Goal: Information Seeking & Learning: Compare options

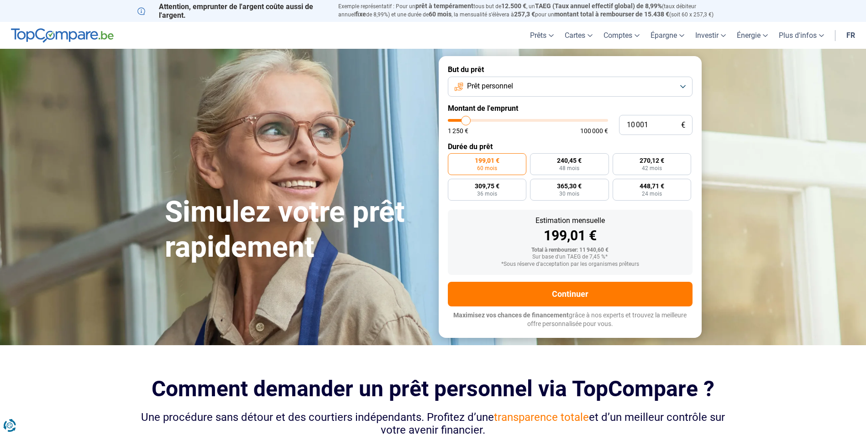
click at [683, 89] on button "Prêt personnel" at bounding box center [570, 87] width 245 height 20
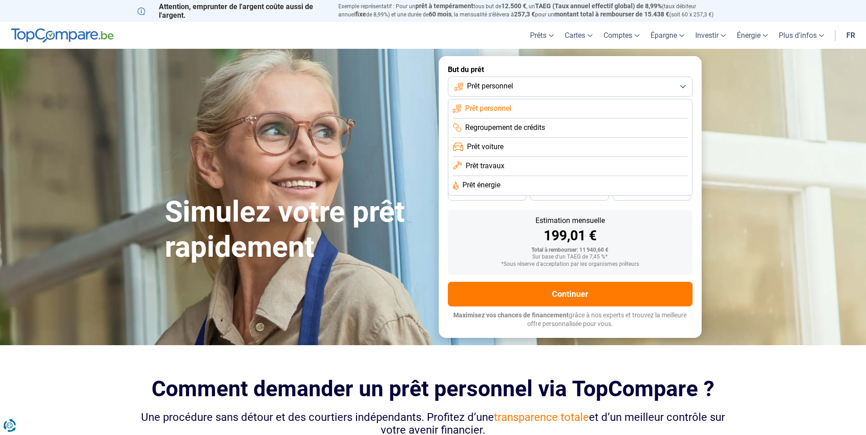
click at [478, 188] on span "Prêt énergie" at bounding box center [481, 185] width 38 height 10
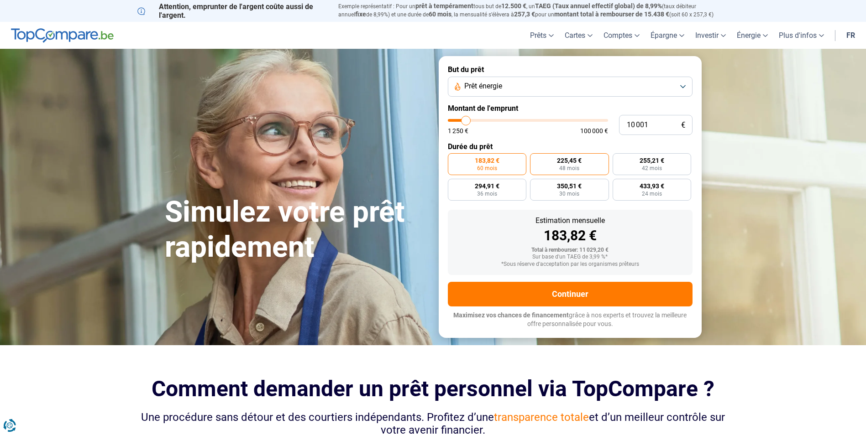
click at [574, 160] on span "225,45 €" at bounding box center [569, 160] width 25 height 6
click at [536, 159] on input "225,45 € 48 mois" at bounding box center [533, 156] width 6 height 6
radio input "true"
type input "9 750"
type input "9750"
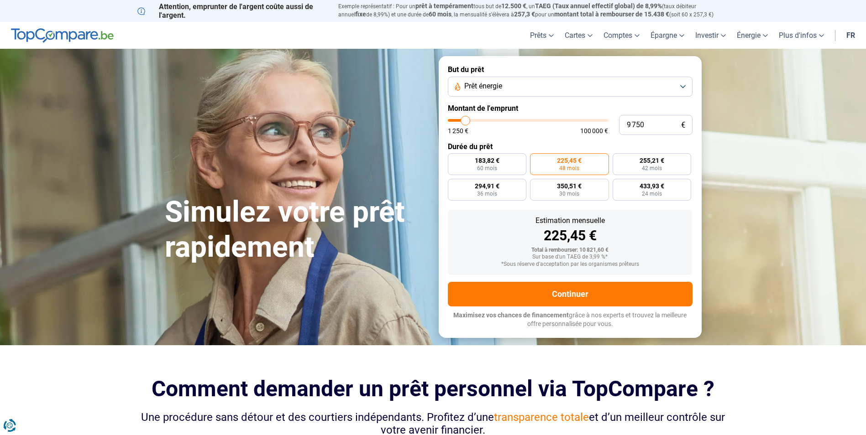
type input "10 250"
type input "10250"
type input "10 500"
type input "10500"
type input "11 000"
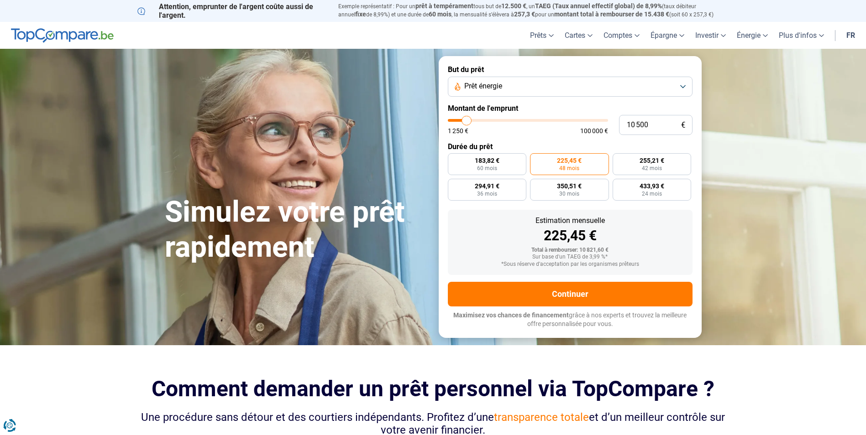
type input "11000"
type input "11 500"
type input "11500"
type input "11 750"
type input "11750"
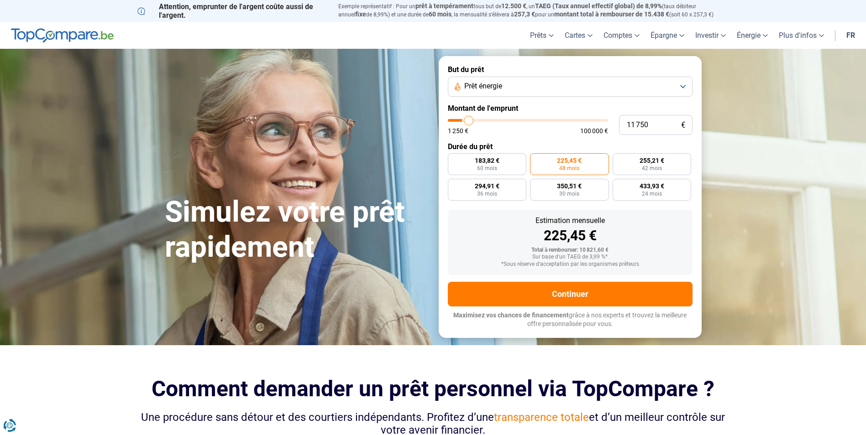
type input "12 500"
type input "12500"
type input "12 750"
type input "12750"
type input "13 250"
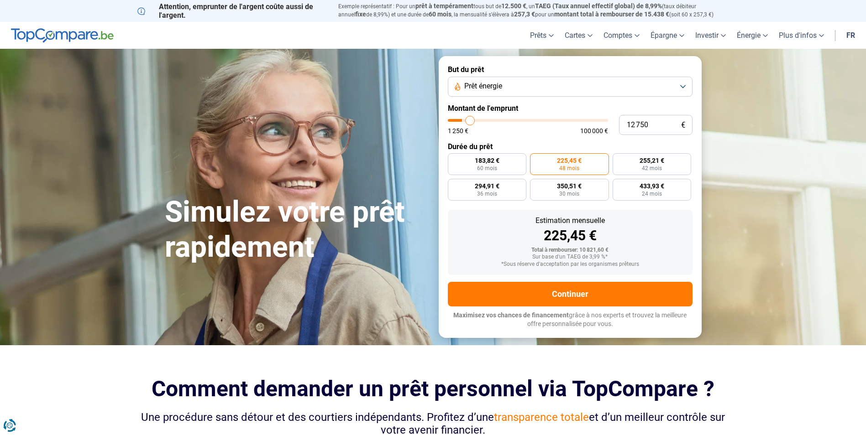
type input "13250"
type input "13 500"
type input "13500"
type input "14 250"
type input "14250"
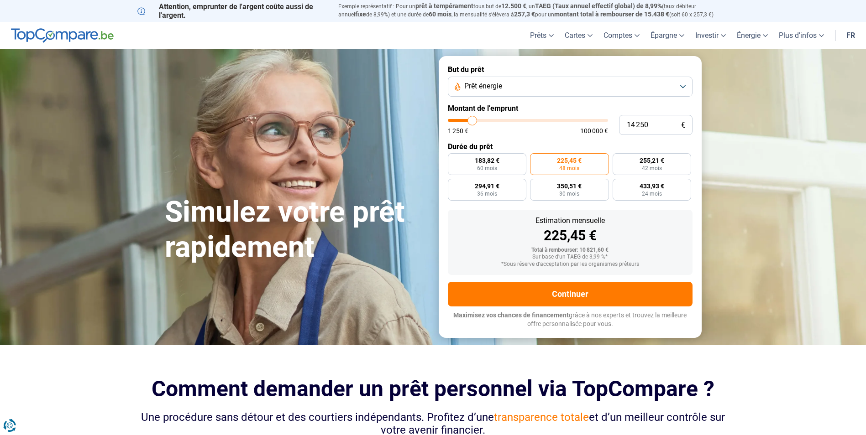
type input "14 500"
type input "14500"
type input "15 000"
type input "15000"
type input "15 500"
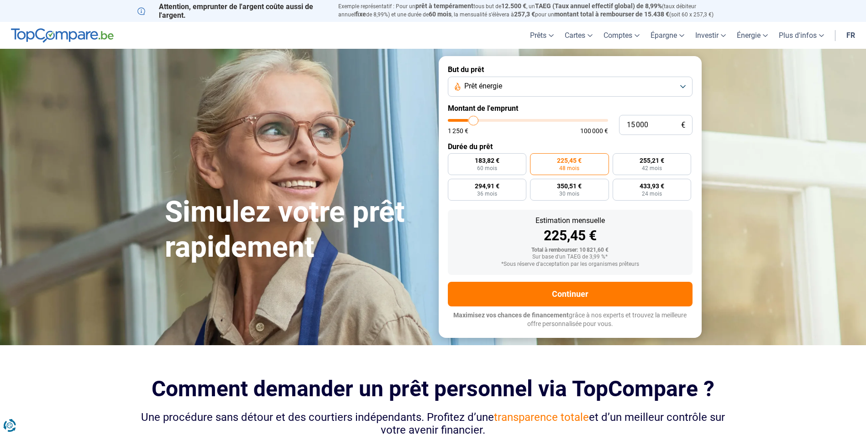
type input "15500"
type input "16 000"
type input "16000"
type input "16 250"
type input "16250"
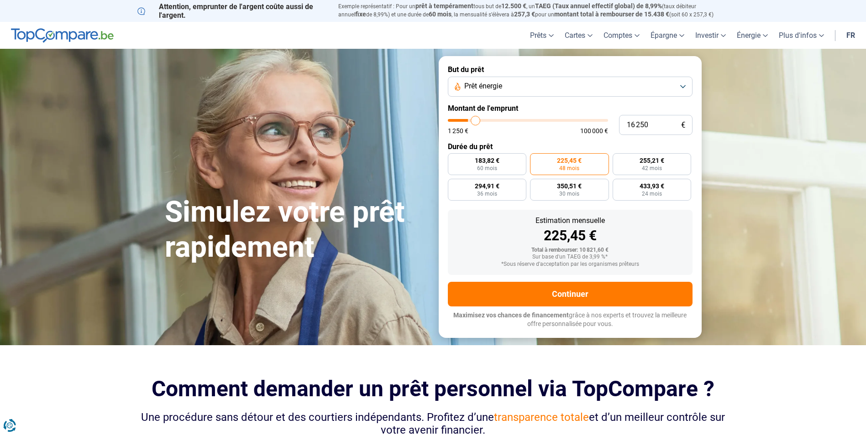
type input "17 000"
type input "17000"
type input "16 500"
type input "16500"
type input "16 250"
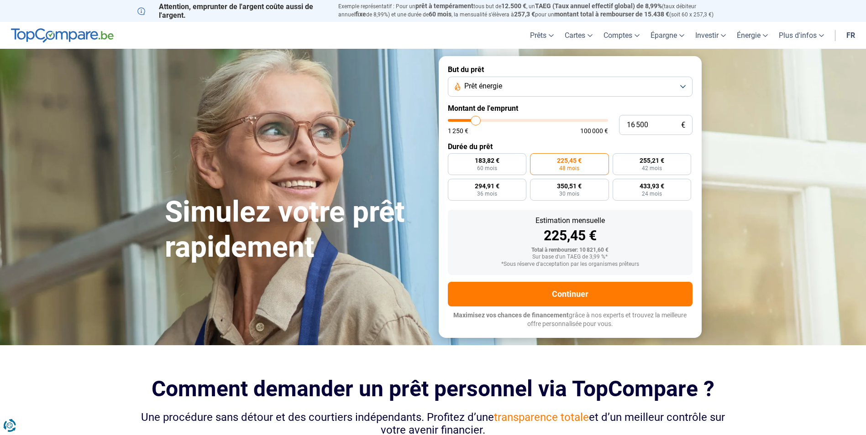
type input "16250"
type input "16 000"
type input "16000"
type input "15 750"
type input "15750"
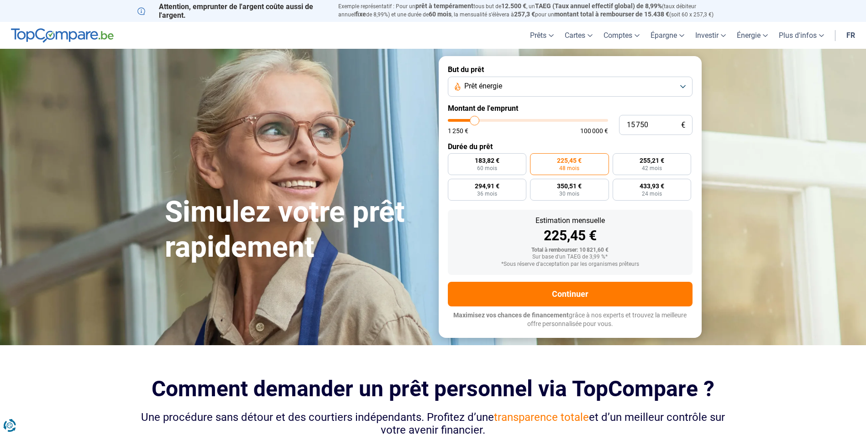
type input "15 500"
type input "15500"
type input "15 000"
type input "15000"
type input "14 750"
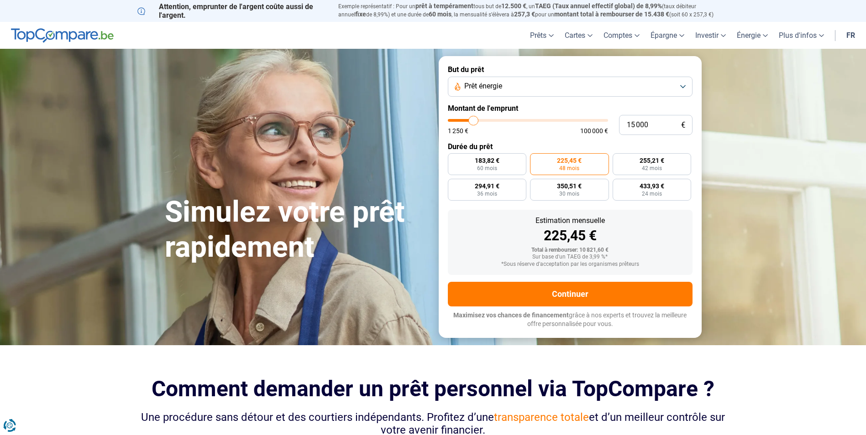
type input "14750"
type input "14 500"
type input "14500"
type input "14 250"
type input "14250"
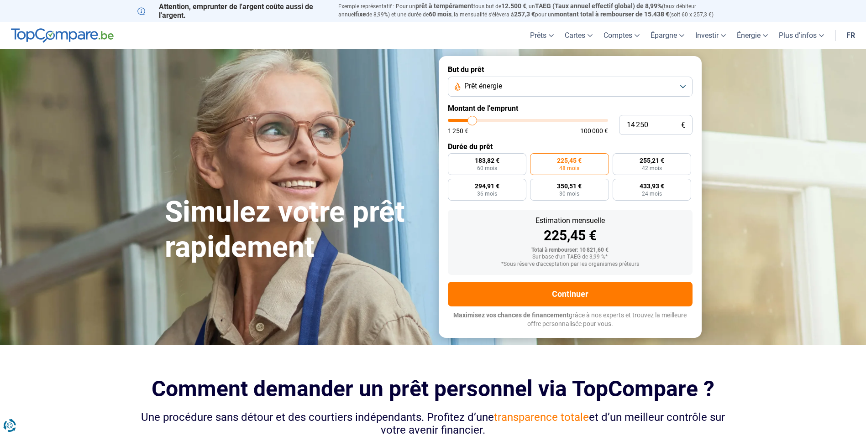
type input "14 000"
type input "14000"
type input "13 500"
type input "13500"
type input "13 000"
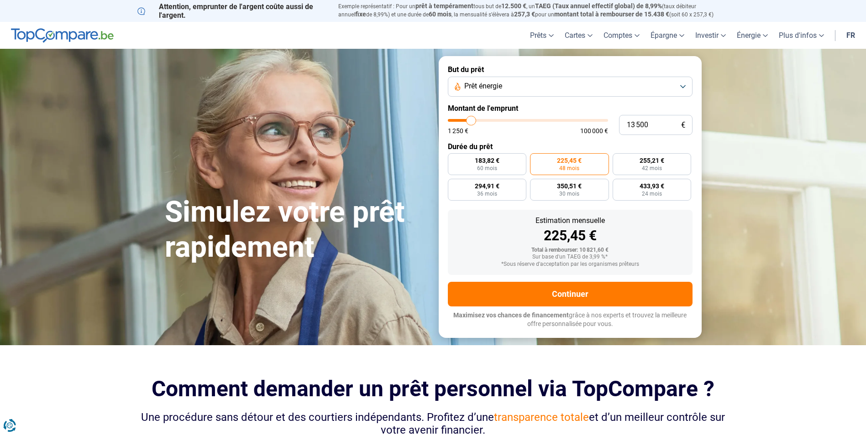
type input "13000"
type input "12 750"
type input "12750"
type input "12 500"
type input "12500"
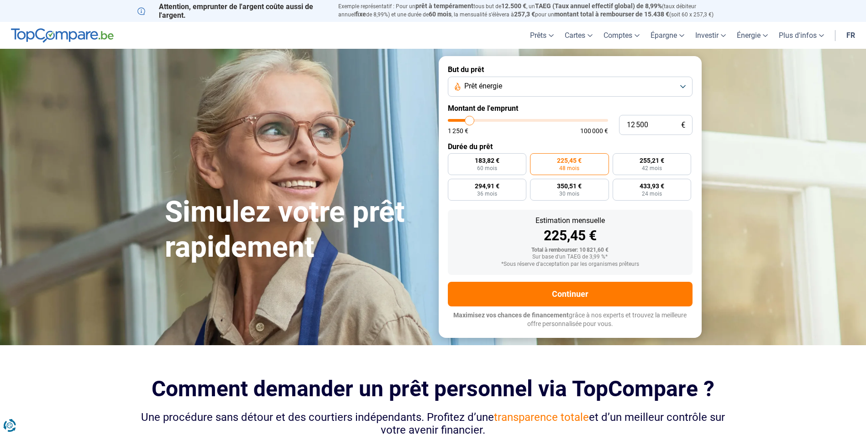
type input "12 000"
type input "12000"
type input "11 750"
type input "11750"
type input "11 500"
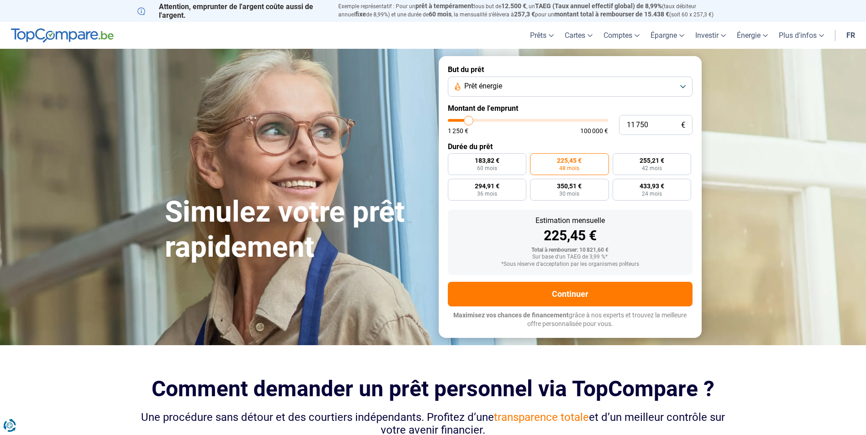
type input "11500"
type input "11 250"
type input "11250"
type input "11 000"
type input "11000"
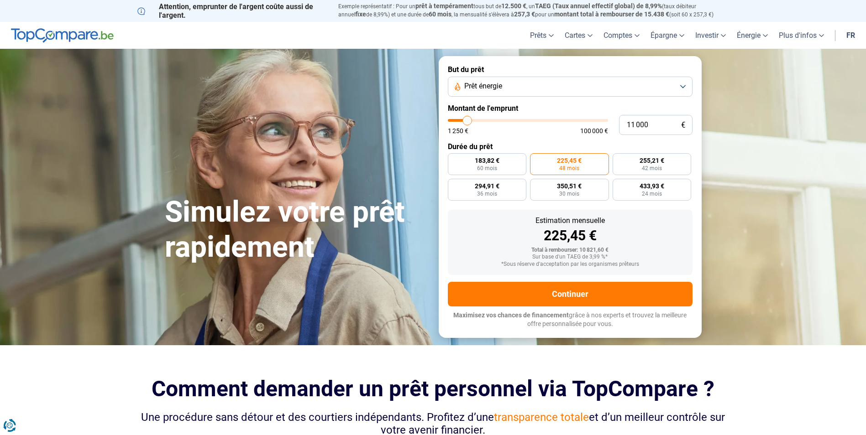
type input "11 500"
type input "11500"
type input "11 750"
type input "11750"
type input "12 000"
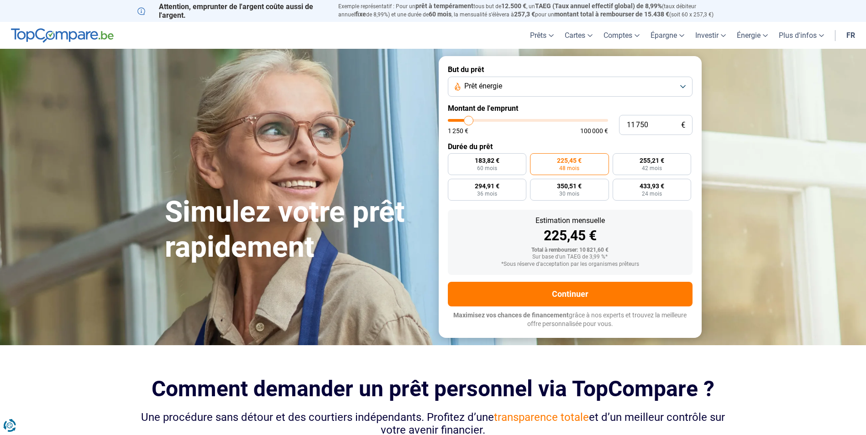
type input "12000"
type input "12 500"
type input "12500"
type input "12 750"
type input "12750"
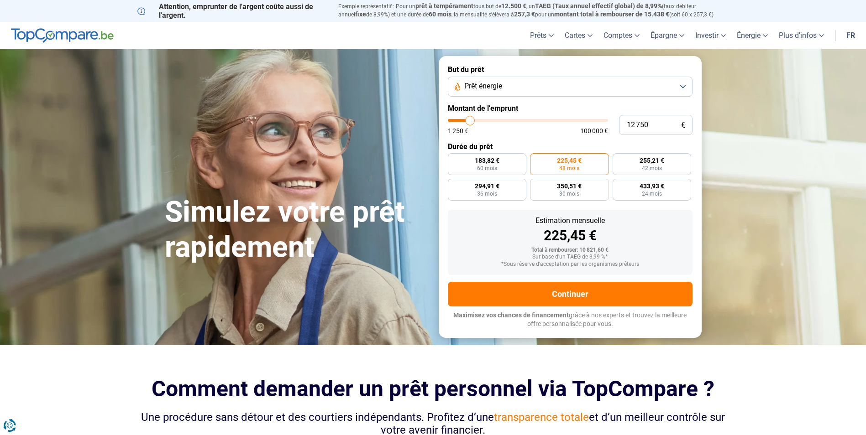
type input "13 250"
type input "13250"
type input "13 500"
type input "13500"
type input "14 250"
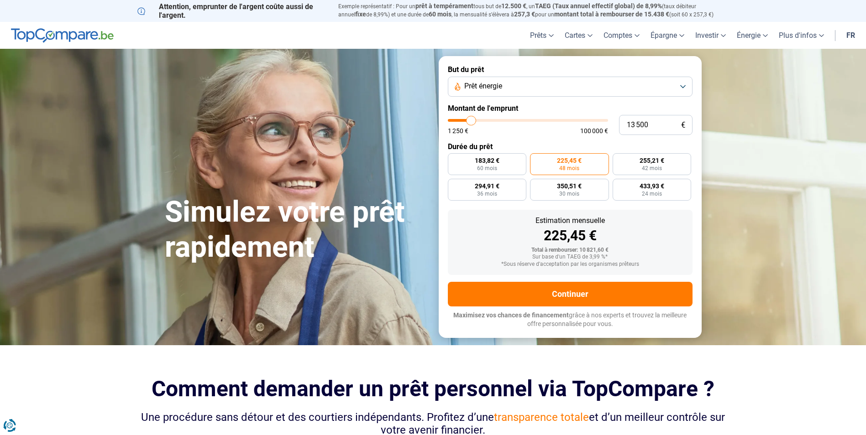
type input "14250"
type input "14 500"
type input "14500"
type input "14 750"
type input "14750"
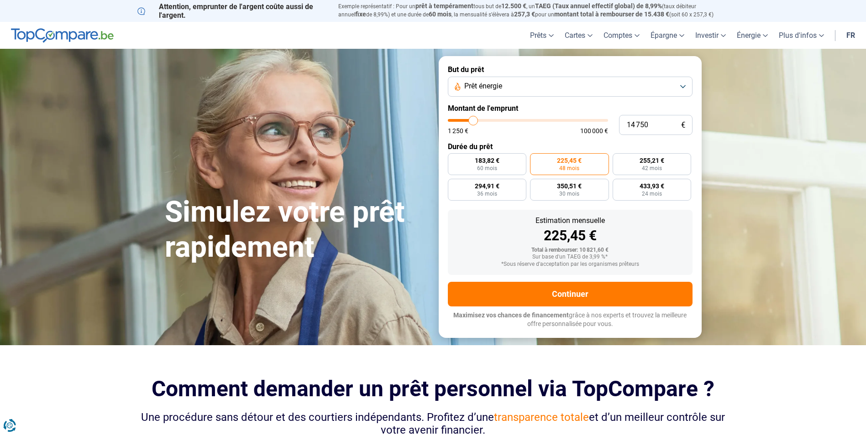
type input "15 750"
type input "15750"
type input "16 000"
type input "16000"
type input "16 250"
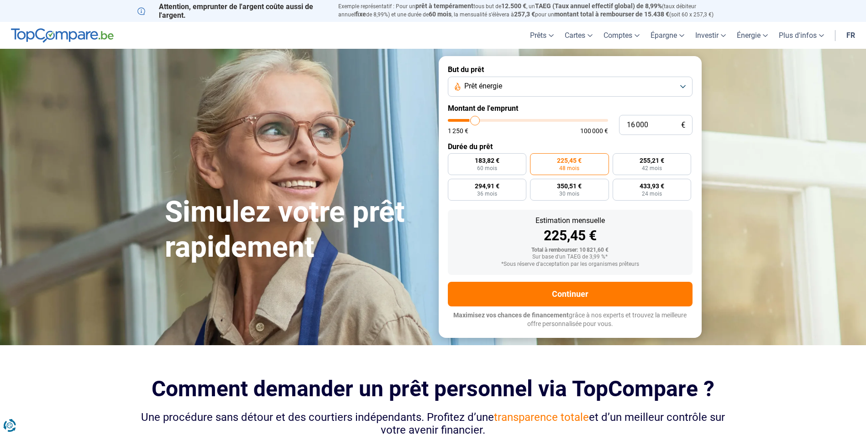
type input "16250"
type input "16 500"
type input "16500"
type input "17 000"
drag, startPoint x: 468, startPoint y: 120, endPoint x: 477, endPoint y: 121, distance: 8.4
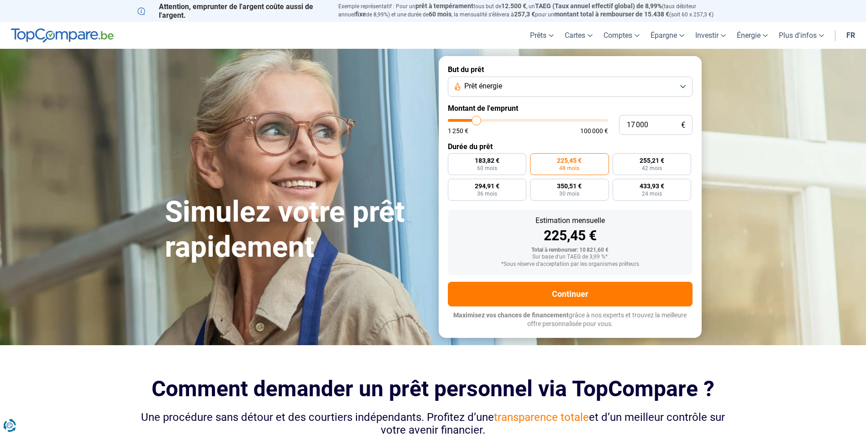
type input "17000"
click at [477, 121] on input "range" at bounding box center [528, 120] width 160 height 3
radio input "false"
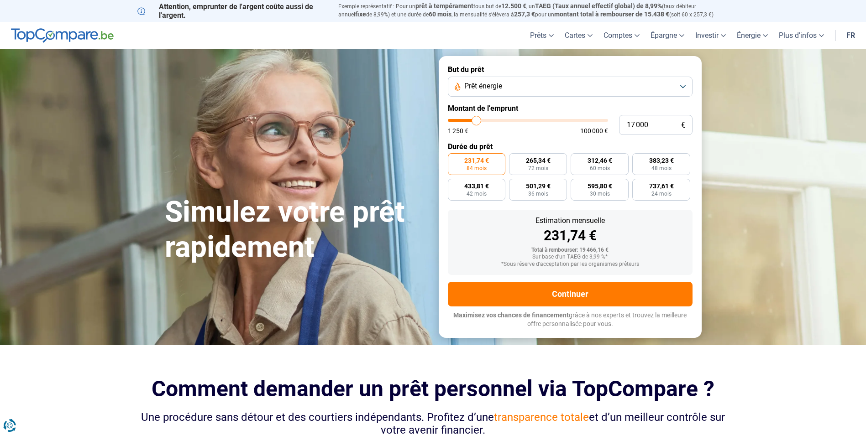
type input "16 500"
type input "16500"
type input "16 250"
type input "16250"
type input "16 000"
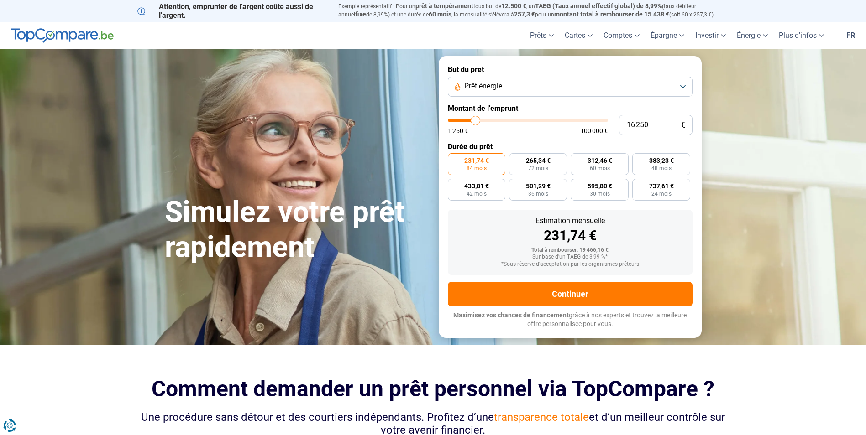
type input "16000"
type input "15 750"
type input "15750"
type input "15 500"
type input "15500"
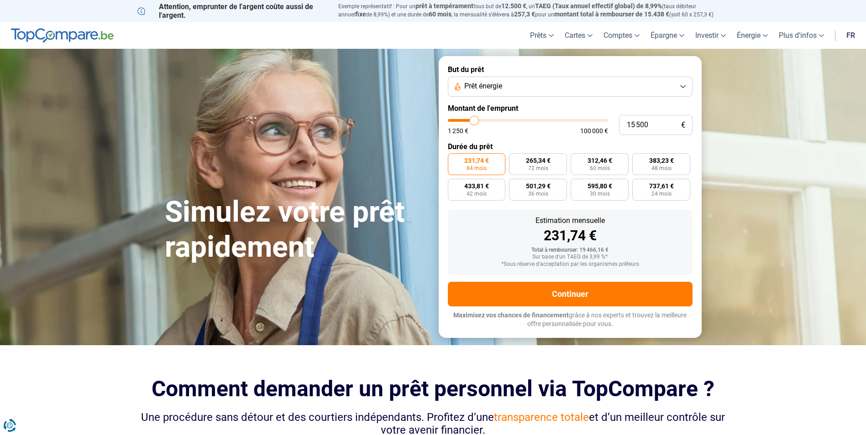
type input "15 000"
type input "15000"
click at [474, 122] on input "range" at bounding box center [528, 120] width 160 height 3
radio input "true"
type input "14 750"
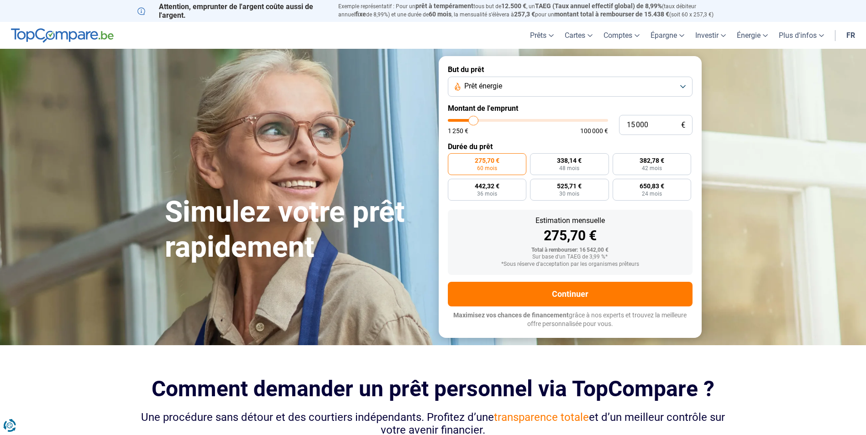
type input "14750"
type input "14 500"
type input "14500"
type input "14 250"
type input "14250"
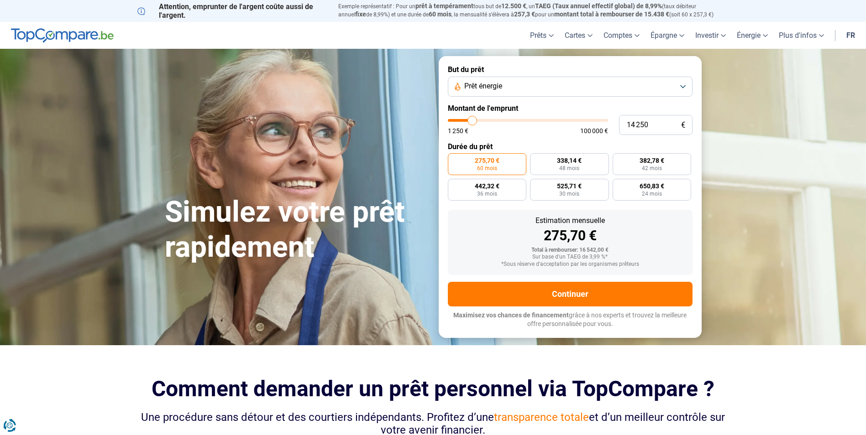
type input "14 000"
type input "14000"
type input "13 500"
type input "13500"
type input "13 250"
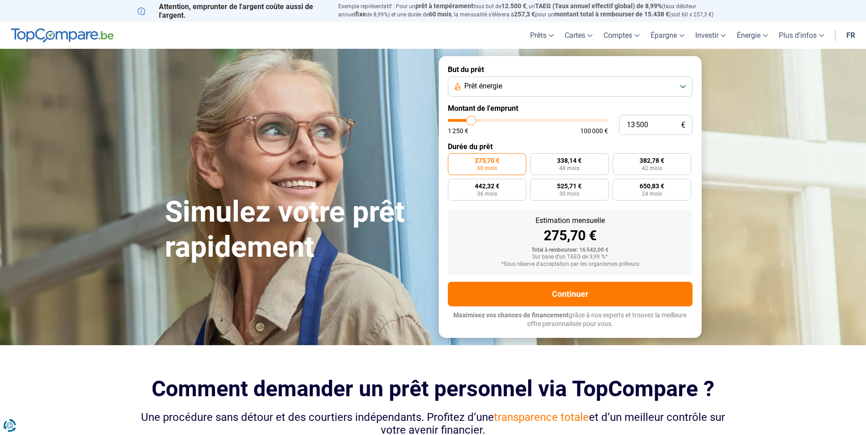
type input "13250"
type input "13 000"
type input "13000"
type input "12 750"
type input "12750"
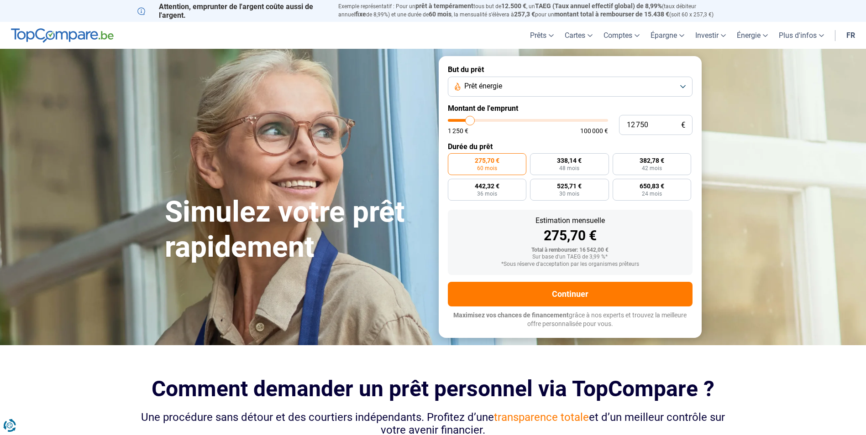
type input "12 500"
type input "12500"
type input "12 000"
type input "12000"
type input "11 750"
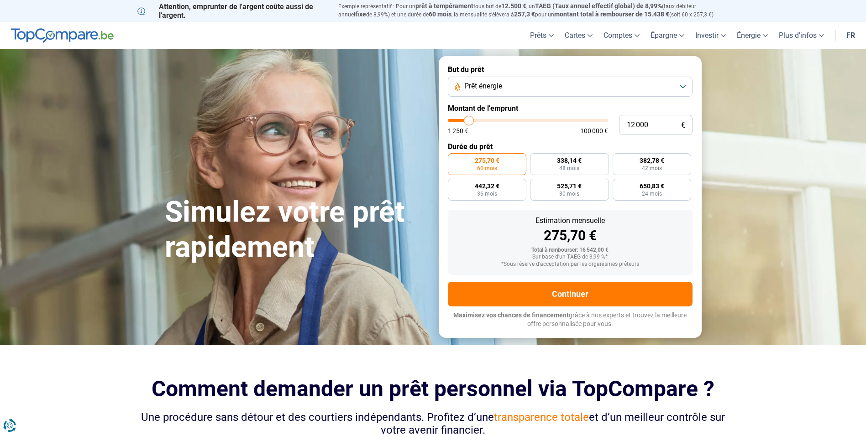
type input "11750"
type input "11 500"
type input "11500"
type input "11 250"
type input "11250"
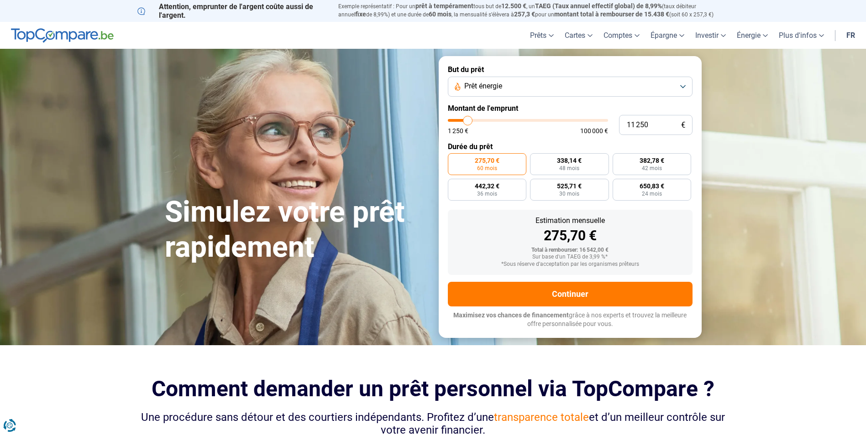
type input "10 500"
type input "10500"
type input "10 250"
type input "10250"
type input "10 000"
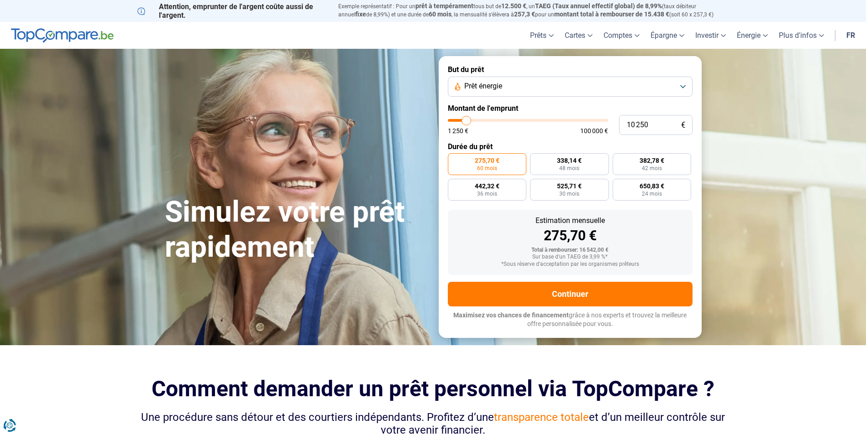
type input "10000"
type input "9 750"
type input "9750"
type input "9 500"
type input "9500"
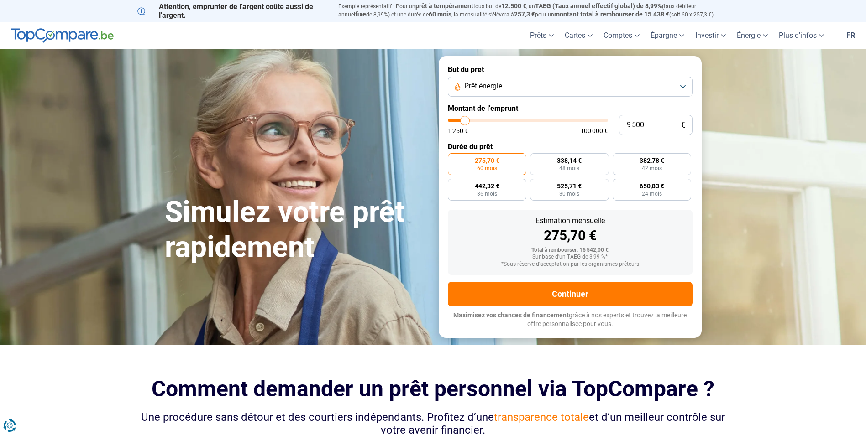
type input "9 750"
type input "9750"
type input "10 000"
type input "10000"
type input "10 500"
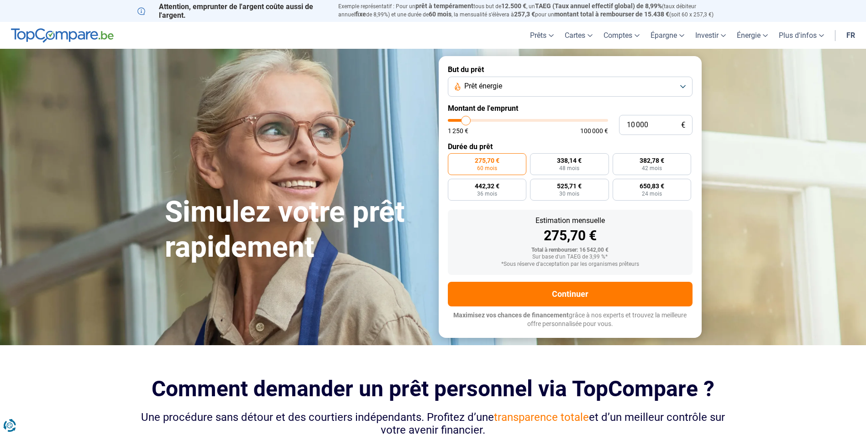
type input "10500"
type input "11 000"
type input "11000"
type input "11 500"
type input "11500"
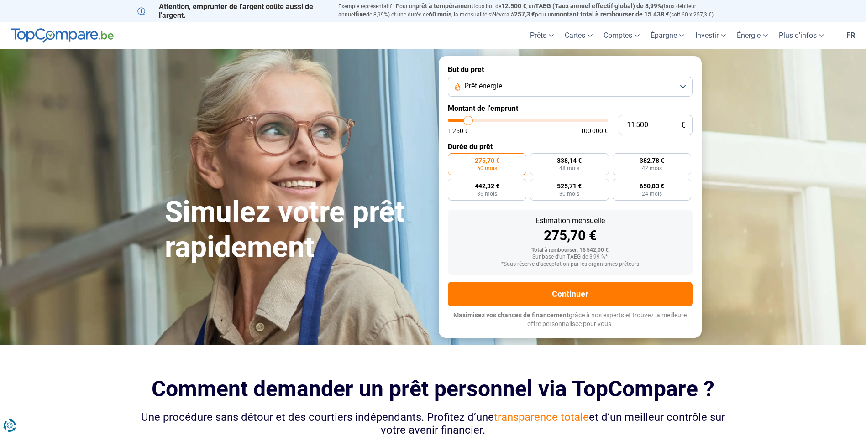
type input "11 250"
type input "11250"
type input "11 000"
drag, startPoint x: 474, startPoint y: 121, endPoint x: 467, endPoint y: 122, distance: 6.4
type input "11000"
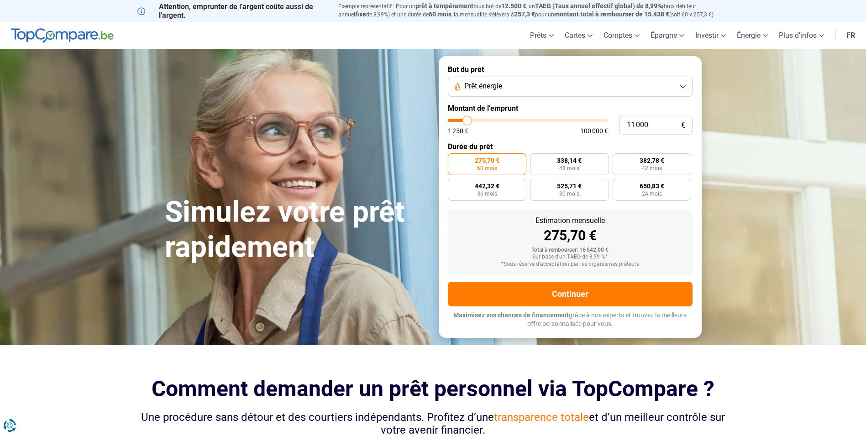
click at [467, 122] on input "range" at bounding box center [528, 120] width 160 height 3
type input "10 250"
type input "10250"
type input "10 000"
type input "10000"
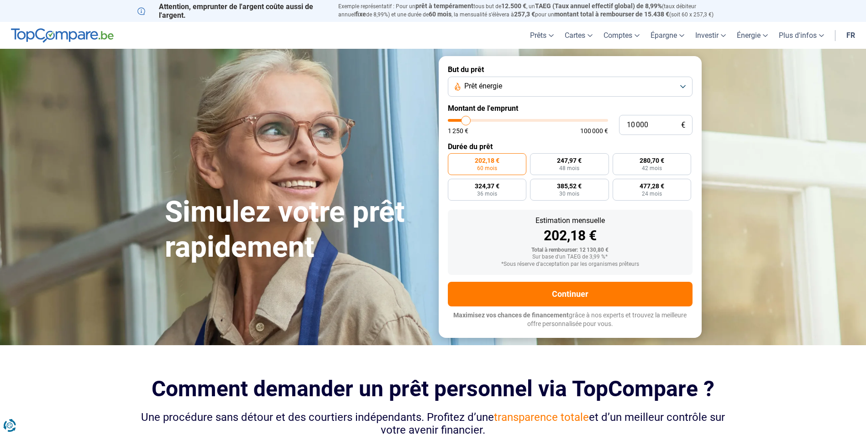
click at [466, 121] on input "range" at bounding box center [528, 120] width 160 height 3
radio input "true"
type input "9 500"
type input "9500"
click at [465, 121] on input "range" at bounding box center [528, 120] width 160 height 3
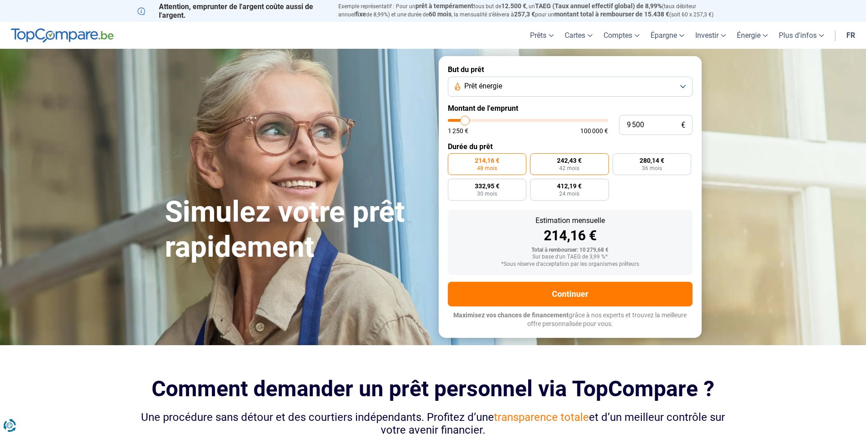
click at [565, 165] on label "242,43 € 42 mois" at bounding box center [569, 164] width 79 height 22
click at [536, 159] on input "242,43 € 42 mois" at bounding box center [533, 156] width 6 height 6
radio input "true"
click at [493, 162] on span "214,16 €" at bounding box center [487, 160] width 25 height 6
click at [454, 159] on input "214,16 € 48 mois" at bounding box center [451, 156] width 6 height 6
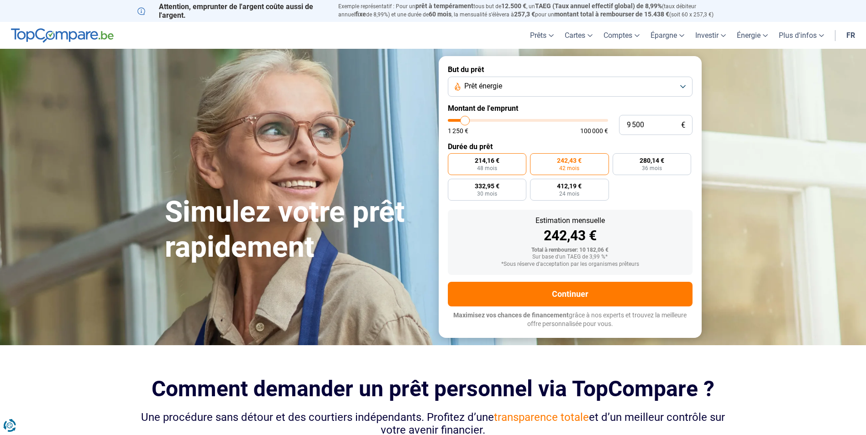
radio input "true"
click at [551, 166] on label "242,43 € 42 mois" at bounding box center [569, 164] width 79 height 22
click at [536, 159] on input "242,43 € 42 mois" at bounding box center [533, 156] width 6 height 6
radio input "true"
click at [492, 159] on span "214,16 €" at bounding box center [487, 160] width 25 height 6
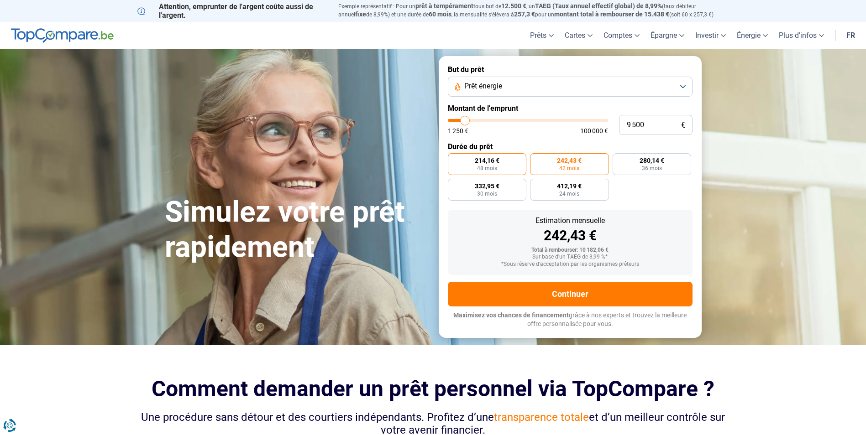
click at [454, 159] on input "214,16 € 48 mois" at bounding box center [451, 156] width 6 height 6
radio input "true"
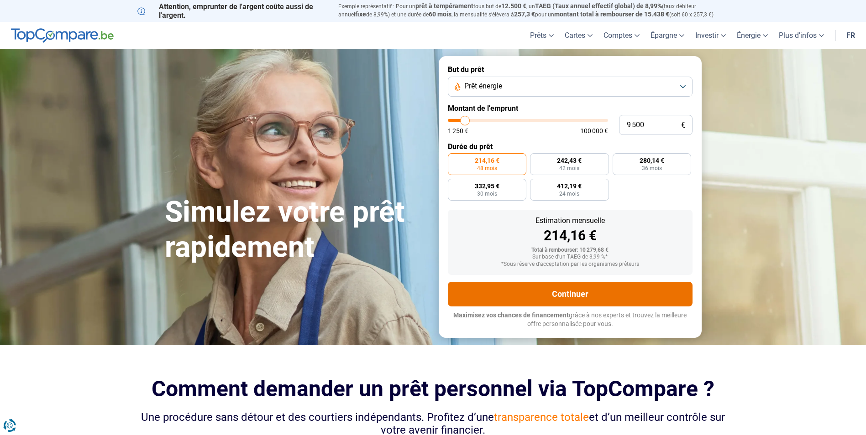
click at [579, 293] on button "Continuer" at bounding box center [570, 294] width 245 height 25
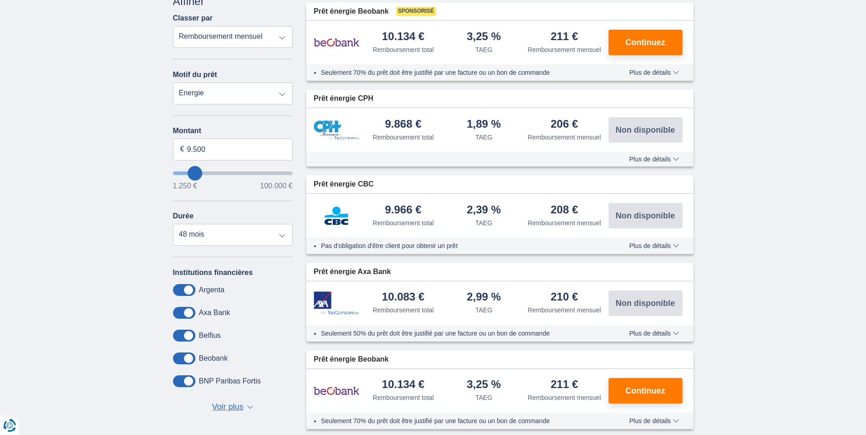
scroll to position [137, 0]
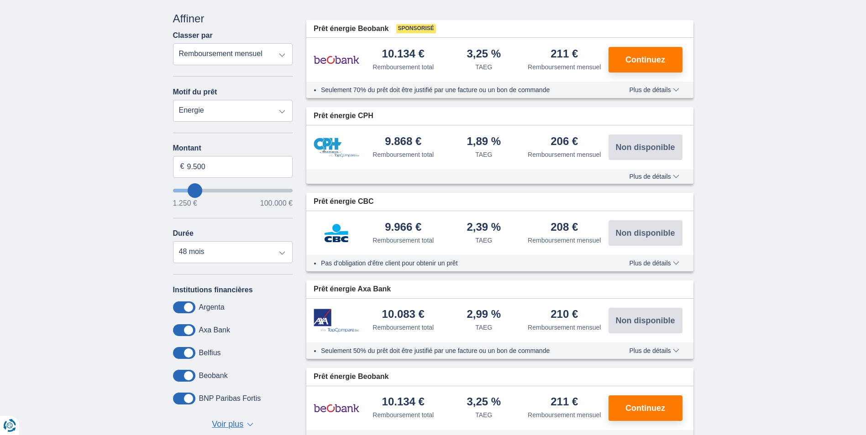
click at [654, 264] on span "Plus de détails" at bounding box center [654, 263] width 50 height 6
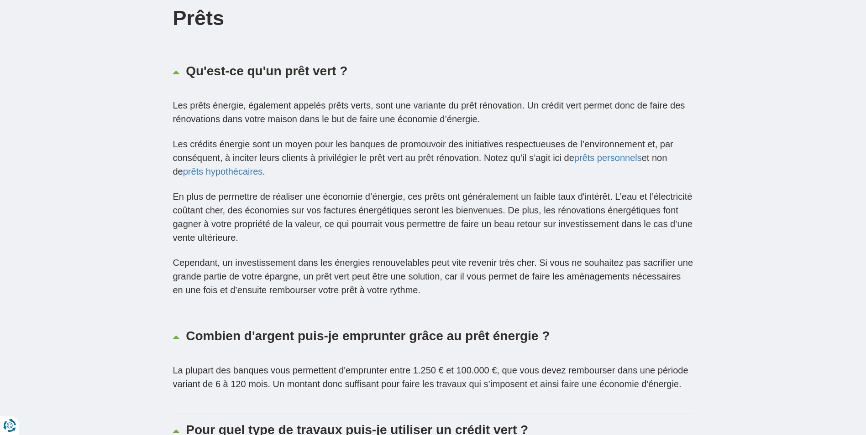
scroll to position [2282, 0]
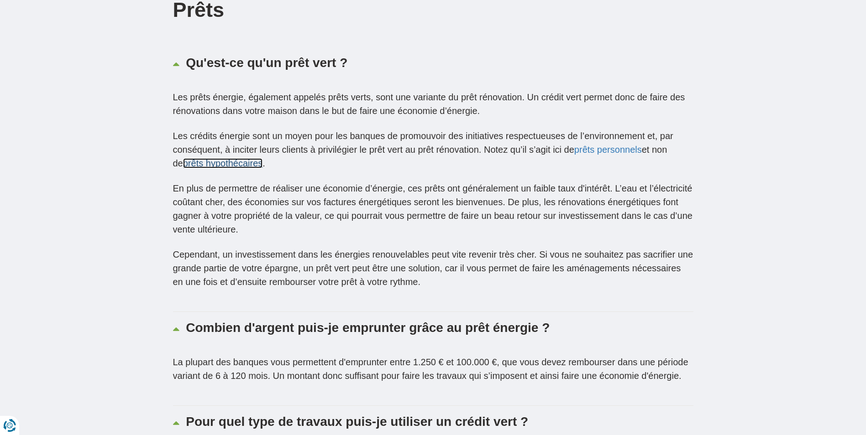
click at [234, 168] on link "prêts hypothécaires" at bounding box center [223, 163] width 80 height 10
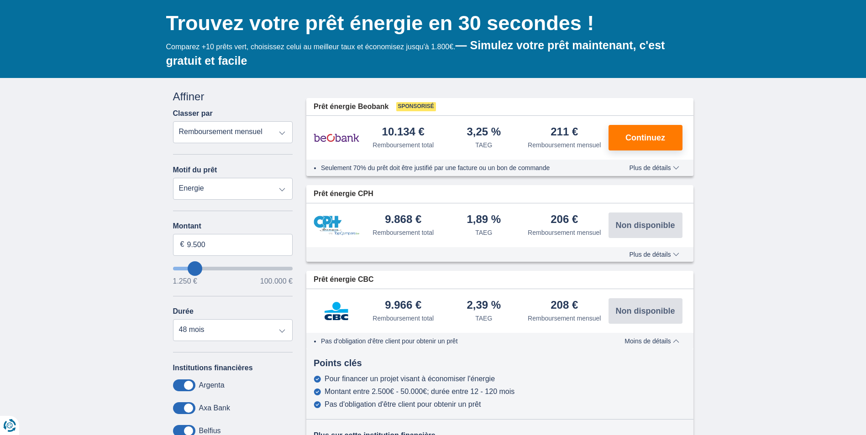
scroll to position [0, 0]
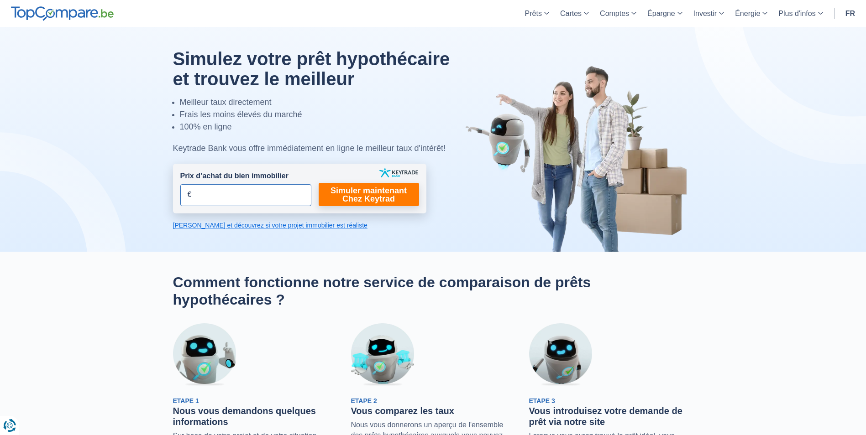
click at [230, 191] on input "Prix d’achat du bien immobilier" at bounding box center [245, 195] width 131 height 22
type input "100.000"
click at [368, 195] on link "Simuler maintenant Chez Keytrad" at bounding box center [369, 194] width 100 height 23
